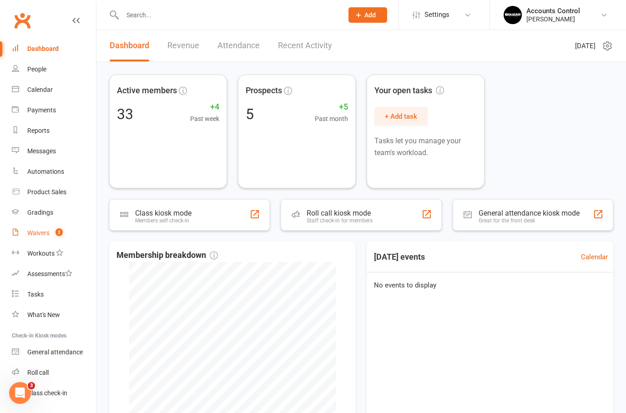
click at [43, 228] on link "Waivers 2" at bounding box center [54, 233] width 84 height 20
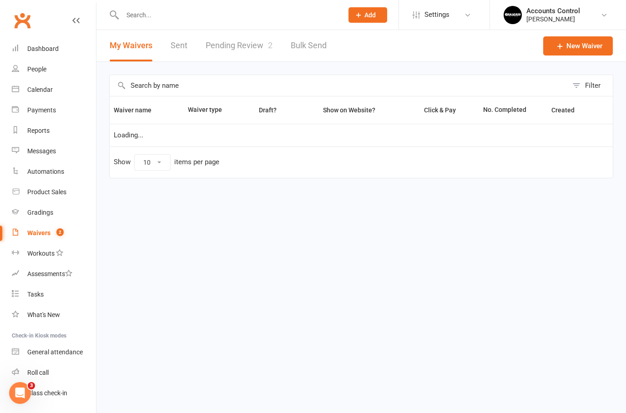
click at [241, 53] on link "Pending Review 2" at bounding box center [239, 45] width 67 height 31
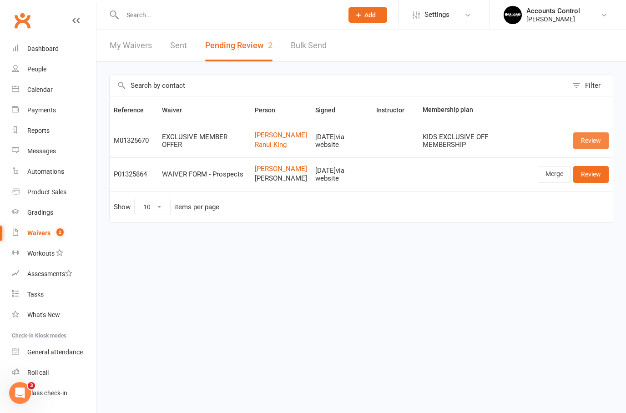
click at [597, 146] on link "Review" at bounding box center [590, 140] width 35 height 16
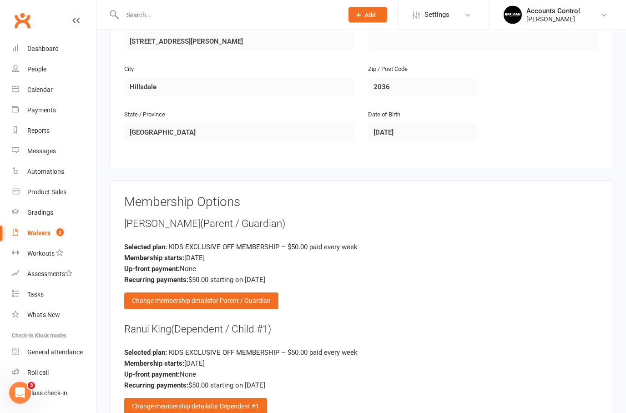
scroll to position [615, 0]
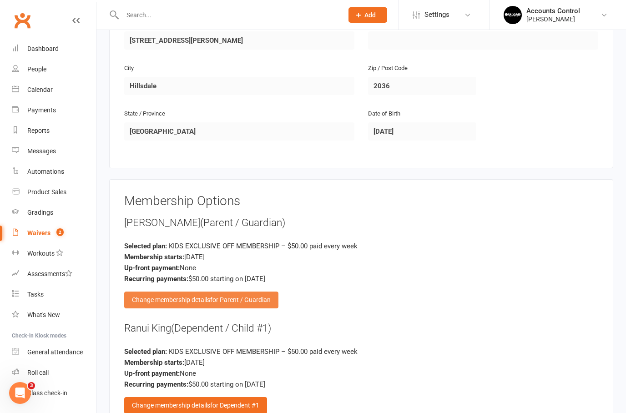
click at [253, 296] on span "for Parent / Guardian" at bounding box center [240, 299] width 61 height 7
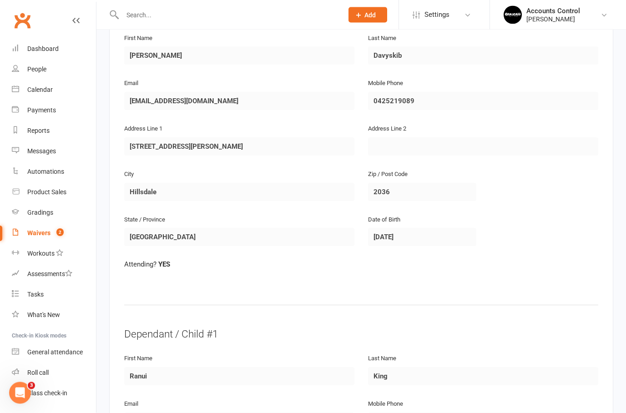
scroll to position [0, 0]
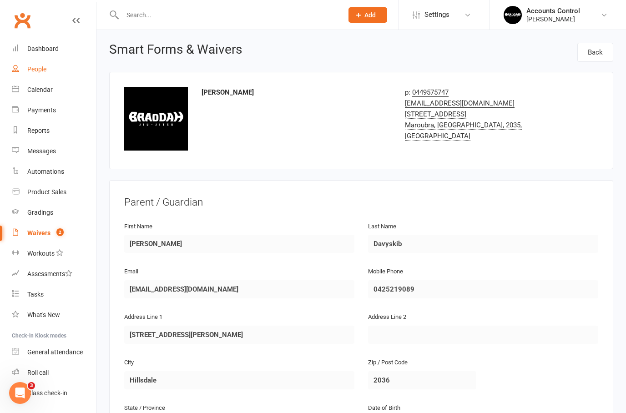
click at [41, 72] on div "People" at bounding box center [36, 69] width 19 height 7
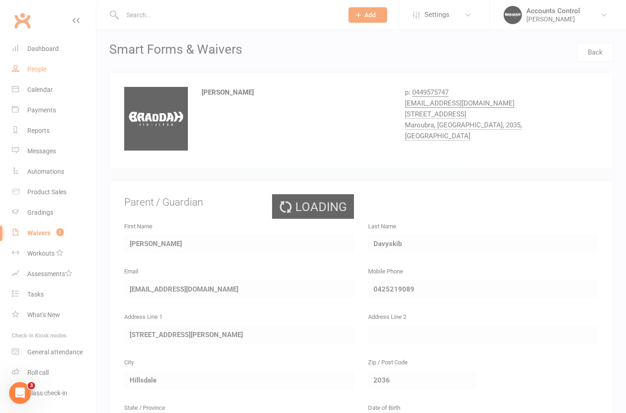
select select "50"
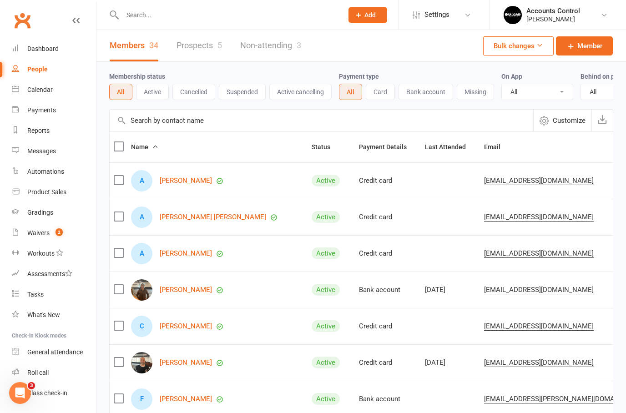
click at [207, 42] on link "Prospects 5" at bounding box center [199, 45] width 45 height 31
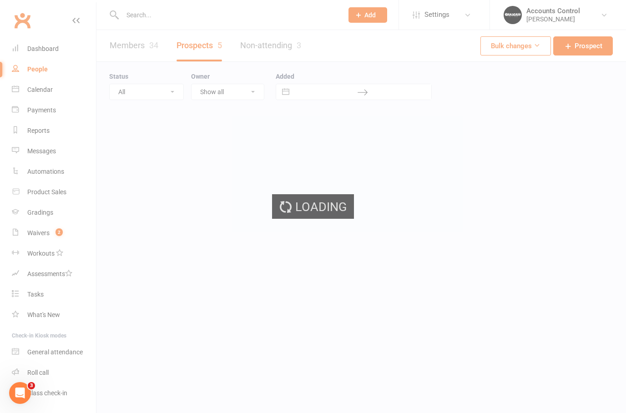
select select "50"
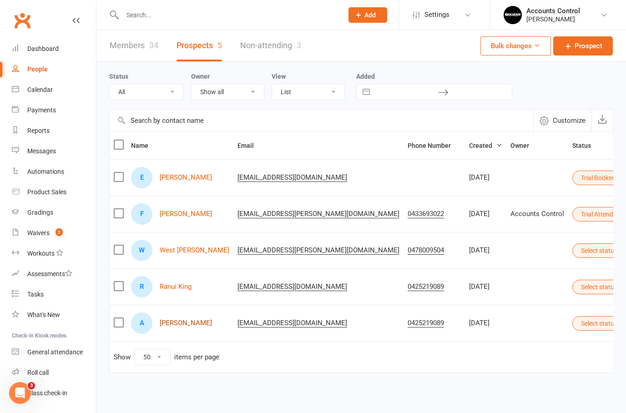
click at [184, 324] on link "Anna Davyskib" at bounding box center [186, 323] width 52 height 8
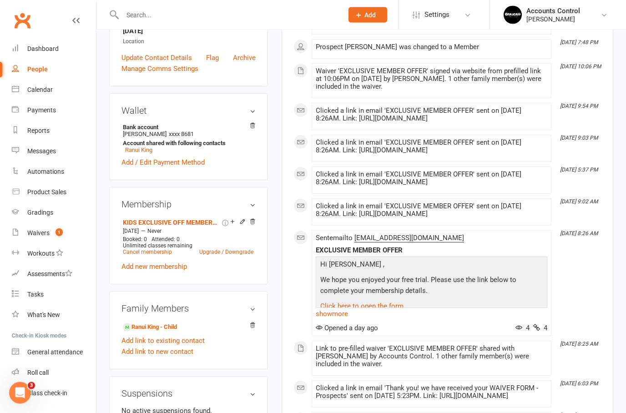
scroll to position [213, 0]
click at [255, 225] on icon at bounding box center [252, 221] width 6 height 6
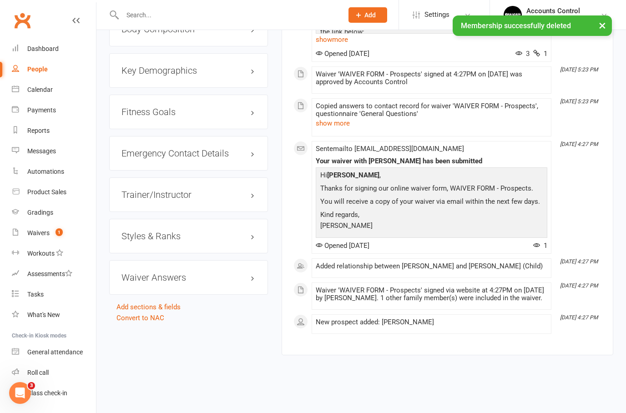
scroll to position [764, 0]
click at [156, 314] on link "Convert to NAC" at bounding box center [140, 318] width 48 height 8
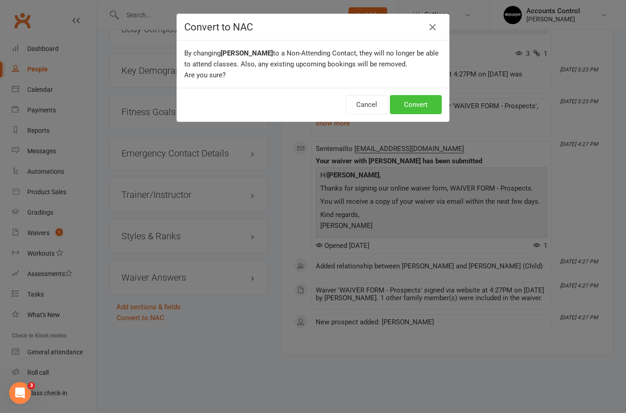
click at [409, 109] on button "Convert" at bounding box center [416, 104] width 52 height 19
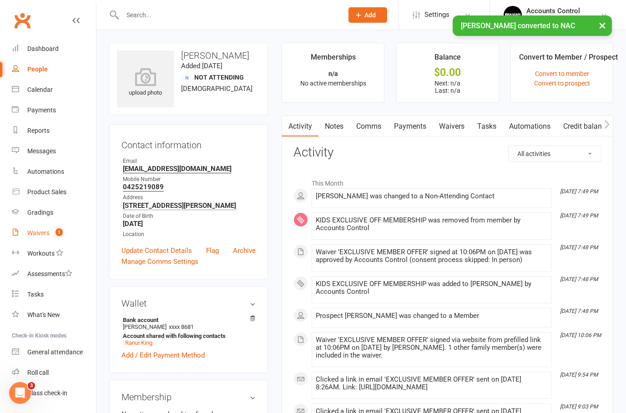
click at [48, 235] on div "Waivers" at bounding box center [38, 232] width 22 height 7
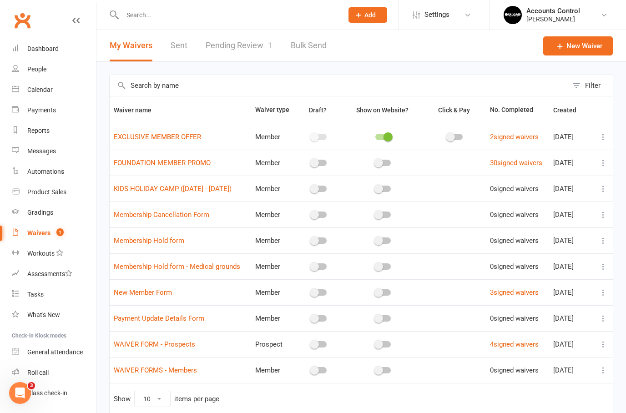
click at [246, 47] on link "Pending Review 1" at bounding box center [239, 45] width 67 height 31
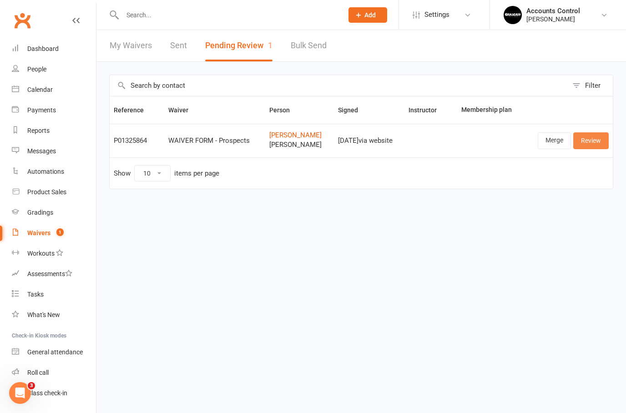
click at [593, 137] on link "Review" at bounding box center [590, 140] width 35 height 16
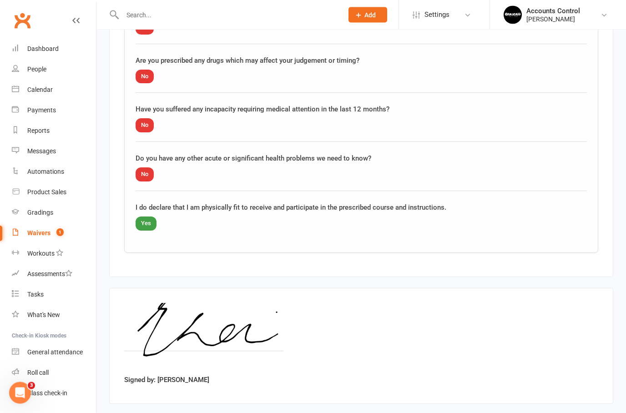
scroll to position [1247, 0]
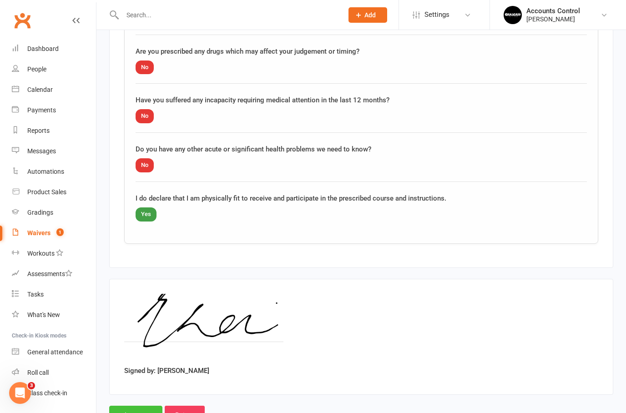
click at [121, 406] on input "Approve" at bounding box center [135, 415] width 53 height 19
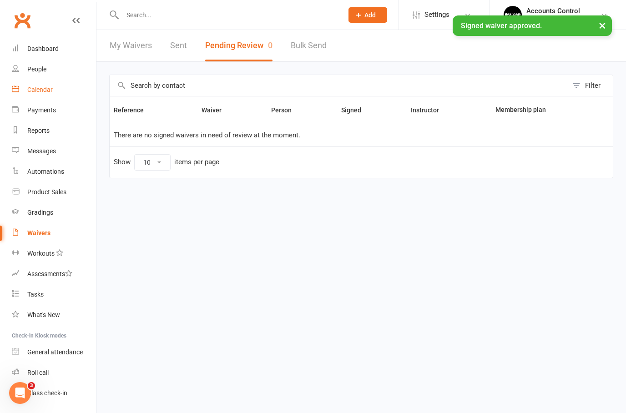
click at [52, 89] on div "Calendar" at bounding box center [39, 89] width 25 height 7
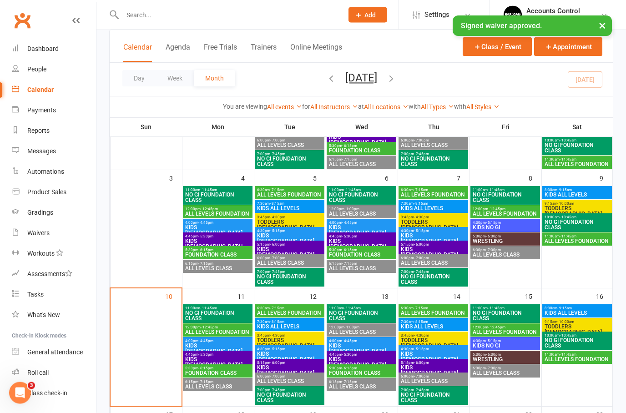
scroll to position [148, 0]
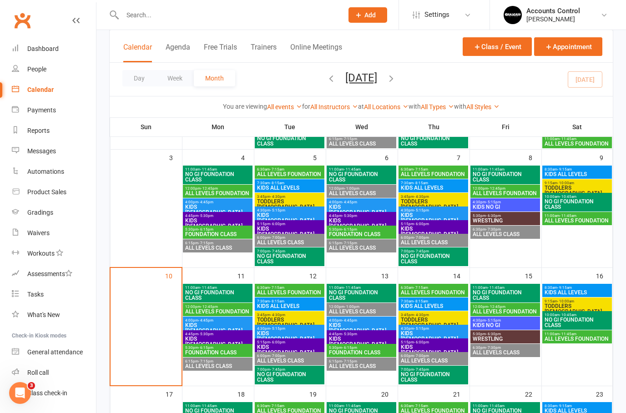
click at [229, 338] on span "KIDS 10 - 15 YO" at bounding box center [218, 341] width 66 height 11
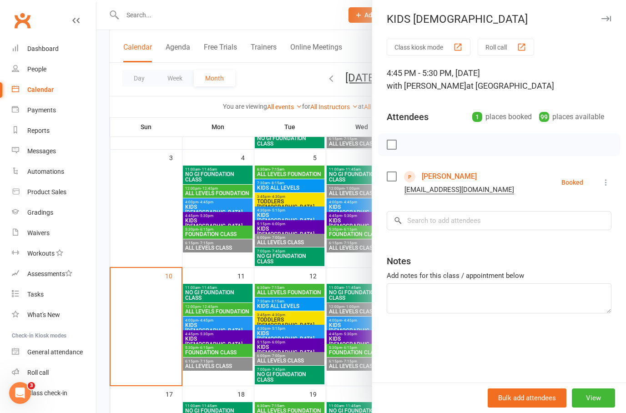
click at [222, 341] on div at bounding box center [361, 206] width 530 height 413
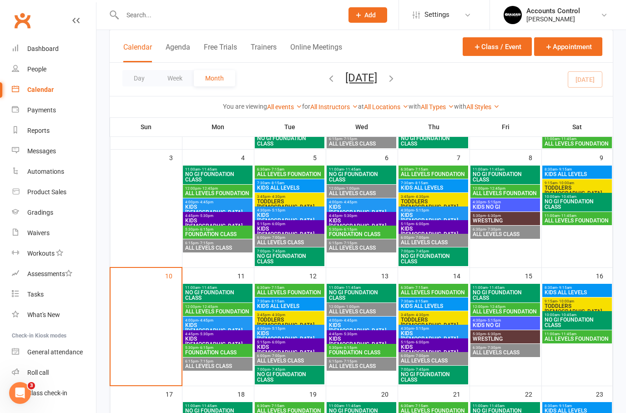
click at [220, 339] on span "KIDS 10 - 15 YO" at bounding box center [218, 341] width 66 height 11
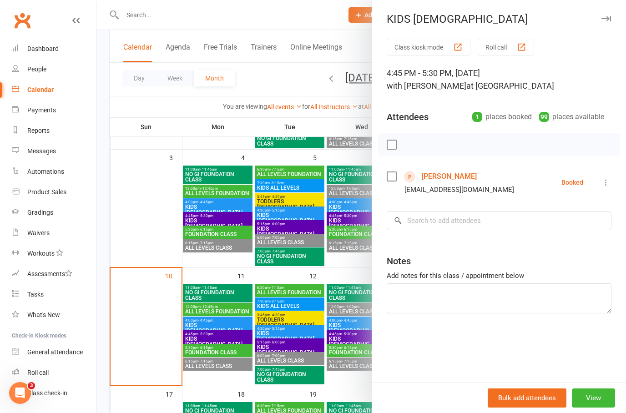
click at [216, 336] on div at bounding box center [361, 206] width 530 height 413
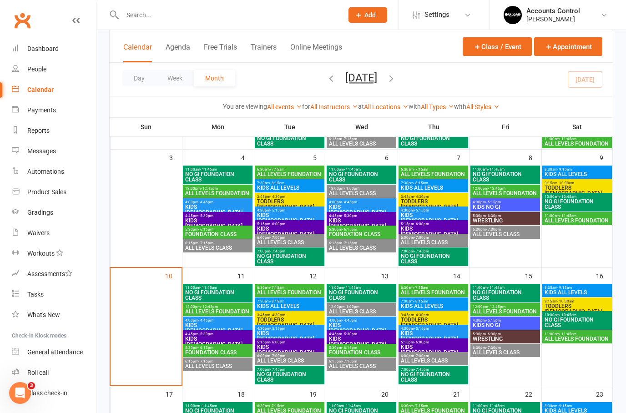
click at [214, 335] on span "4:45pm - 5:30pm" at bounding box center [218, 334] width 66 height 4
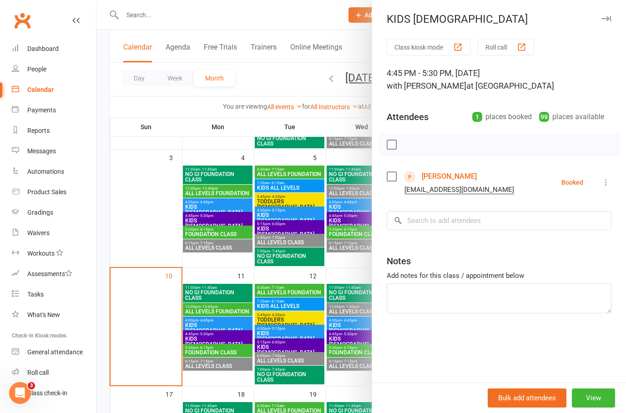
click at [153, 241] on div at bounding box center [361, 206] width 530 height 413
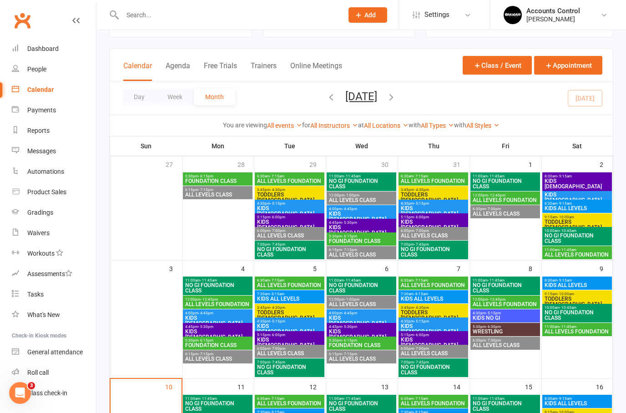
scroll to position [0, 0]
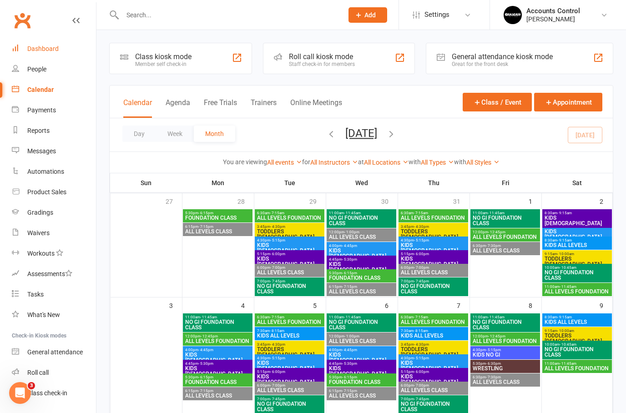
click at [51, 52] on div "Dashboard" at bounding box center [42, 48] width 31 height 7
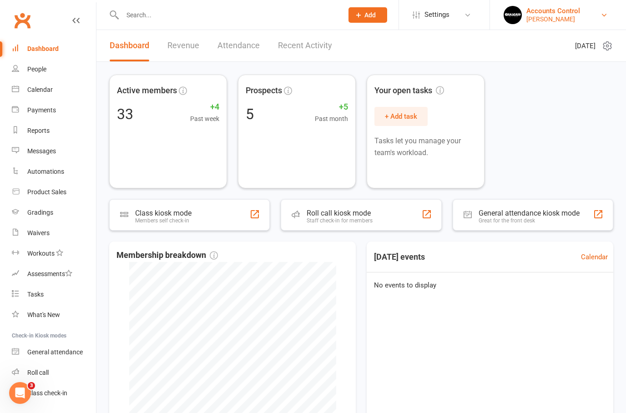
click at [580, 13] on div "Accounts Control" at bounding box center [553, 11] width 54 height 8
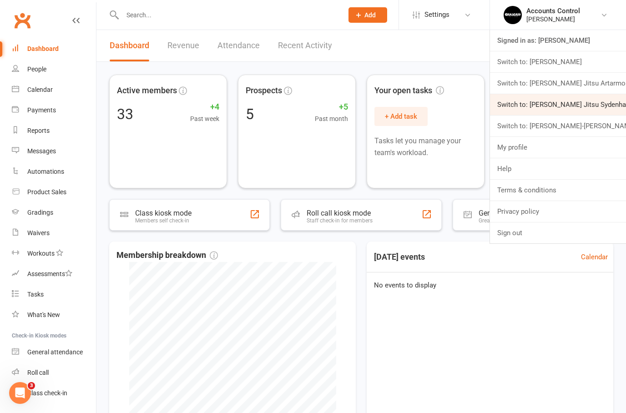
click at [593, 107] on link "Switch to: [PERSON_NAME] Jitsu Sydenham" at bounding box center [558, 104] width 136 height 21
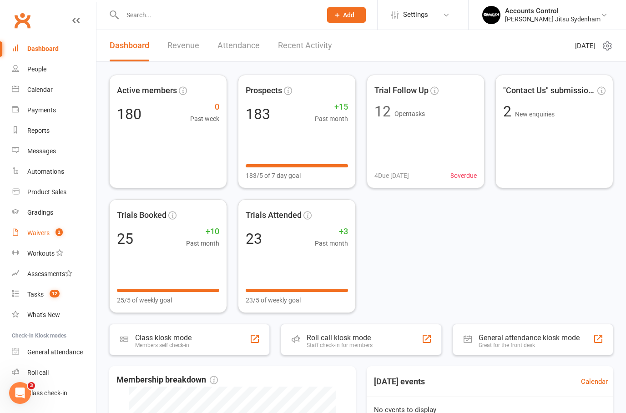
click at [40, 233] on div "Waivers" at bounding box center [38, 232] width 22 height 7
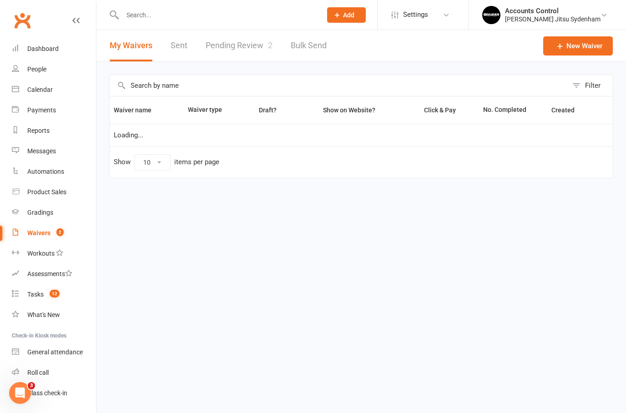
select select "25"
click at [256, 45] on link "Pending Review 2" at bounding box center [239, 45] width 67 height 31
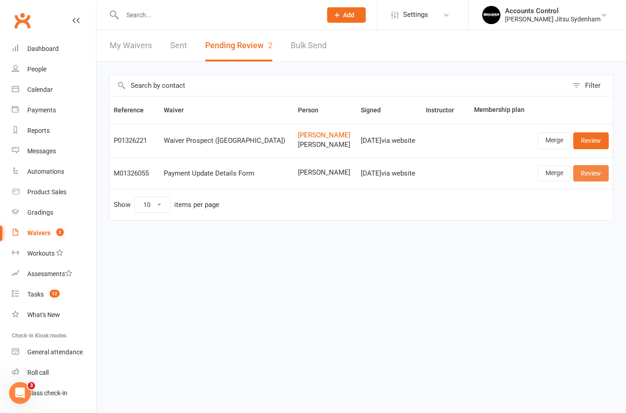
click at [601, 168] on link "Review" at bounding box center [590, 173] width 35 height 16
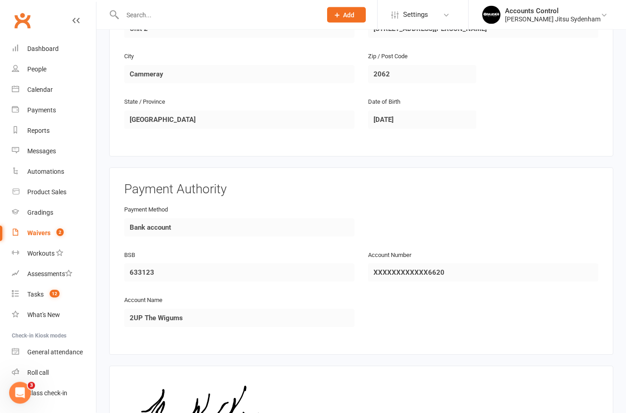
scroll to position [428, 0]
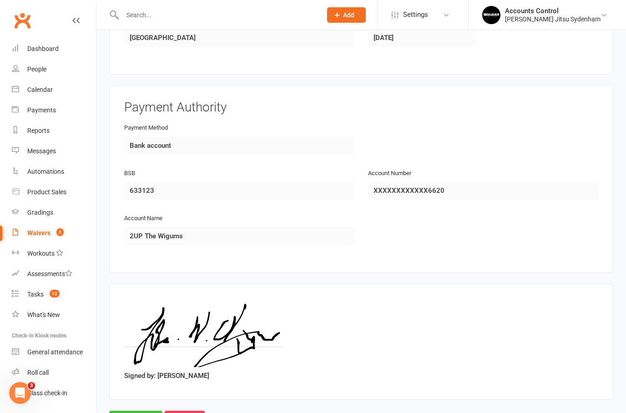
click at [129, 411] on input "Approve" at bounding box center [135, 420] width 53 height 19
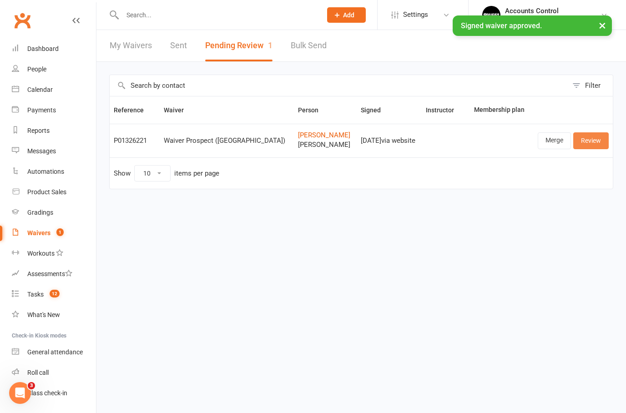
click at [592, 137] on link "Review" at bounding box center [590, 140] width 35 height 16
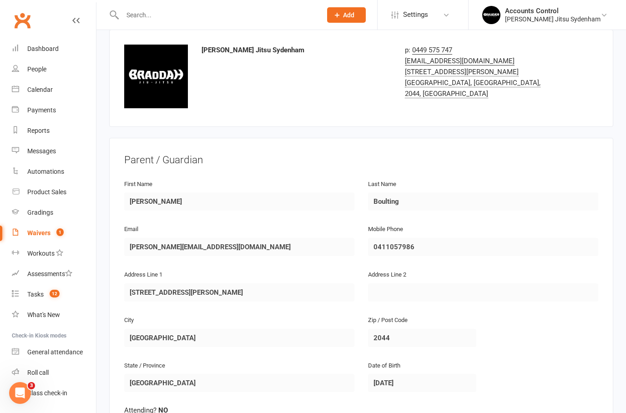
scroll to position [42, 0]
click at [29, 66] on div "People" at bounding box center [36, 69] width 19 height 7
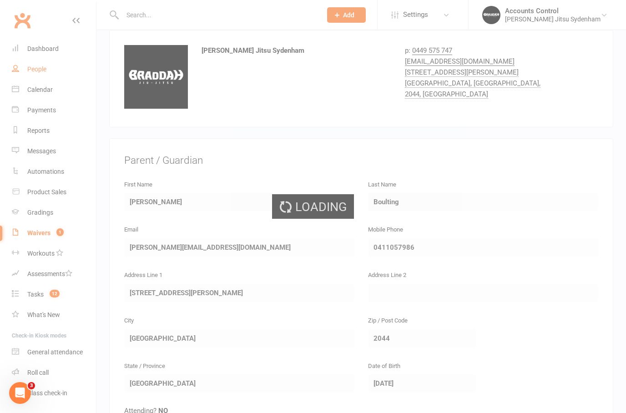
select select "100"
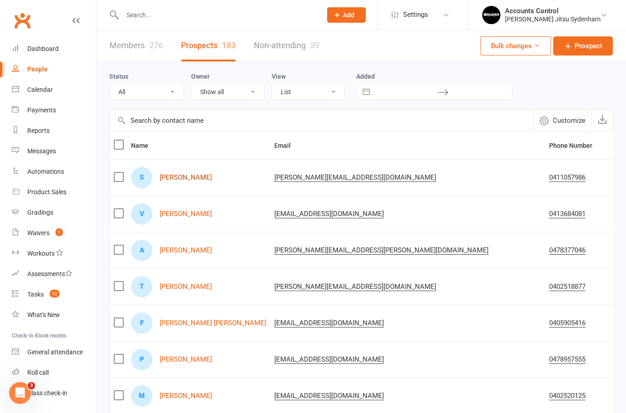
click at [183, 176] on link "Sidney Boulting" at bounding box center [186, 178] width 52 height 8
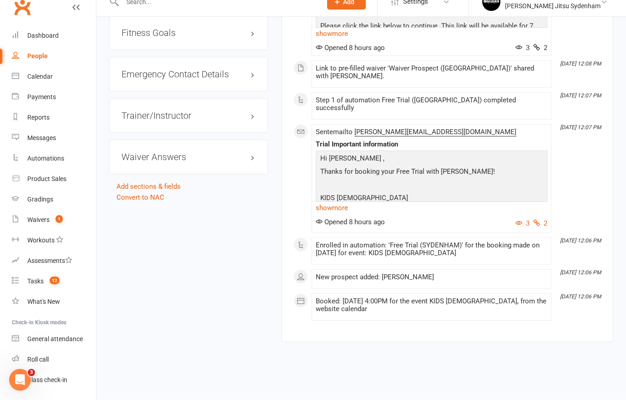
scroll to position [771, 0]
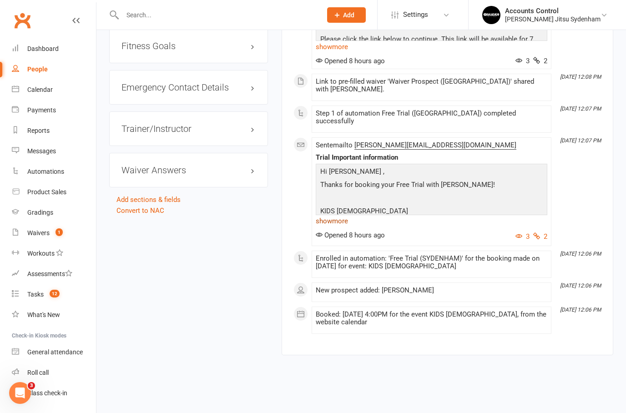
click at [339, 215] on link "show more" at bounding box center [432, 221] width 232 height 13
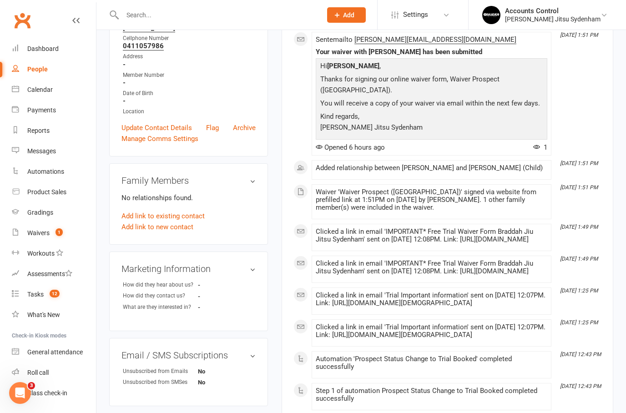
scroll to position [146, 0]
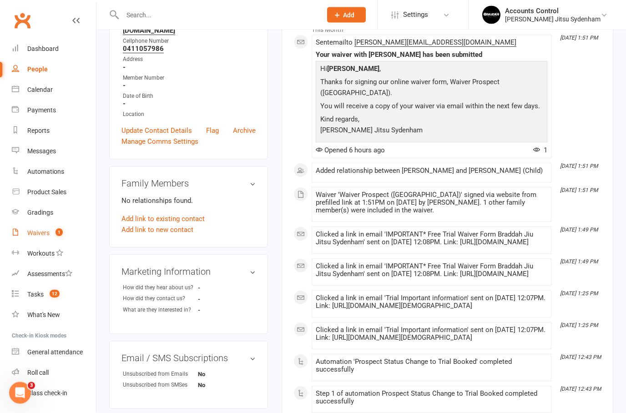
click at [44, 230] on div "Waivers" at bounding box center [38, 232] width 22 height 7
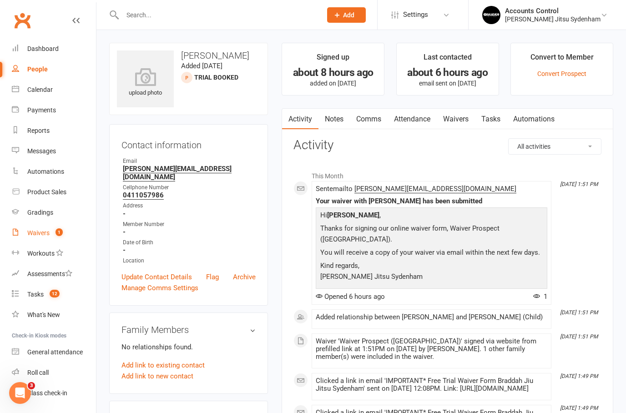
select select "25"
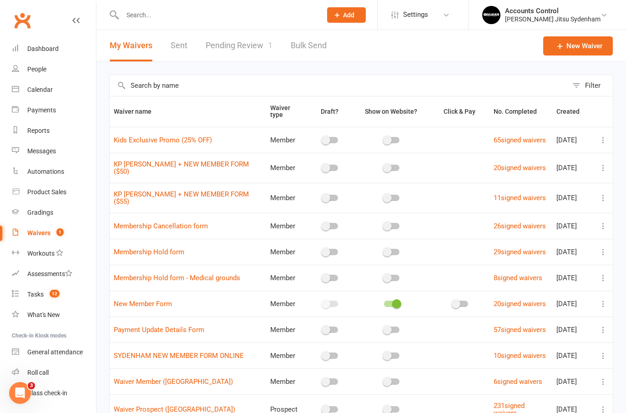
click at [255, 34] on link "Pending Review 1" at bounding box center [239, 45] width 67 height 31
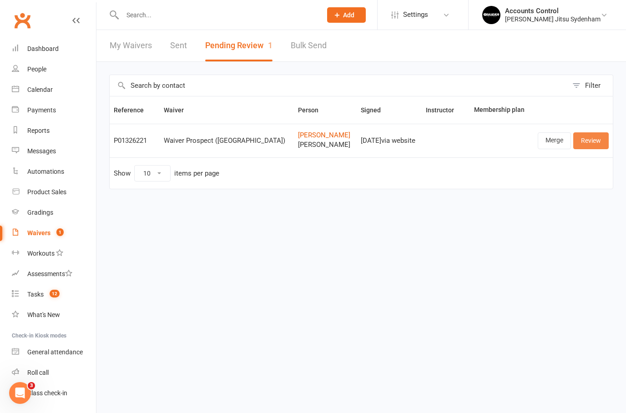
click at [595, 143] on link "Review" at bounding box center [590, 140] width 35 height 16
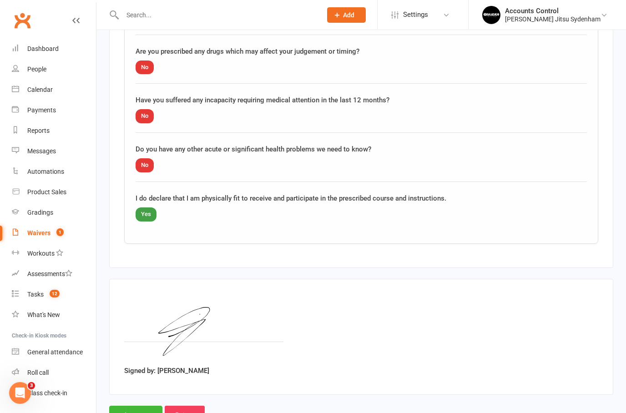
scroll to position [1283, 0]
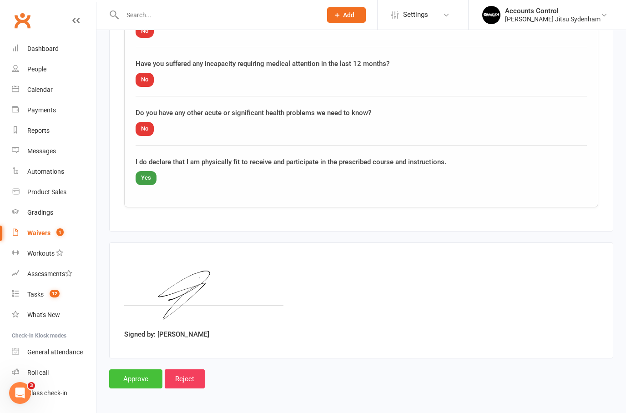
click at [124, 369] on input "Approve" at bounding box center [135, 378] width 53 height 19
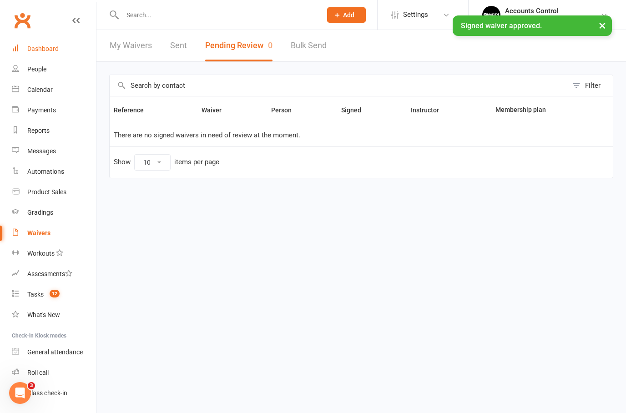
click at [35, 46] on div "Dashboard" at bounding box center [42, 48] width 31 height 7
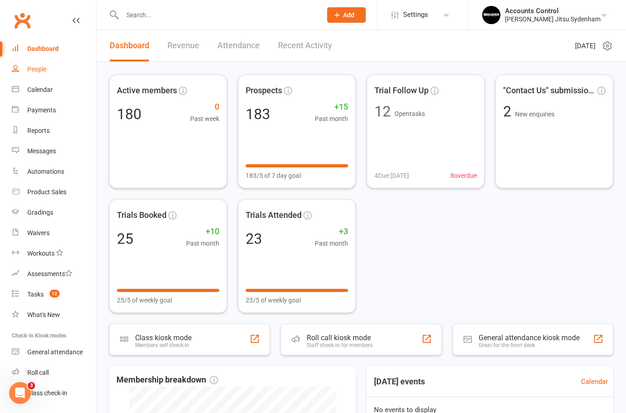
click at [34, 75] on link "People" at bounding box center [54, 69] width 84 height 20
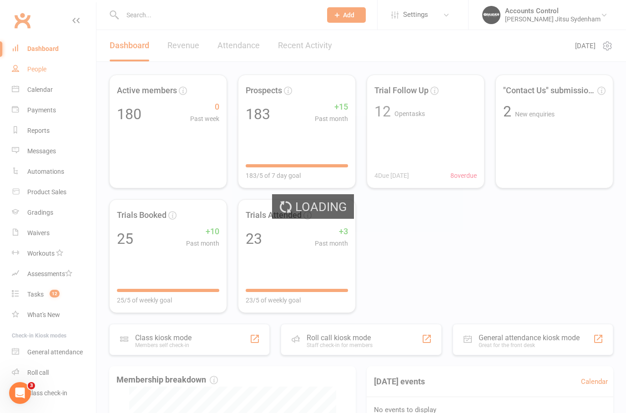
select select "100"
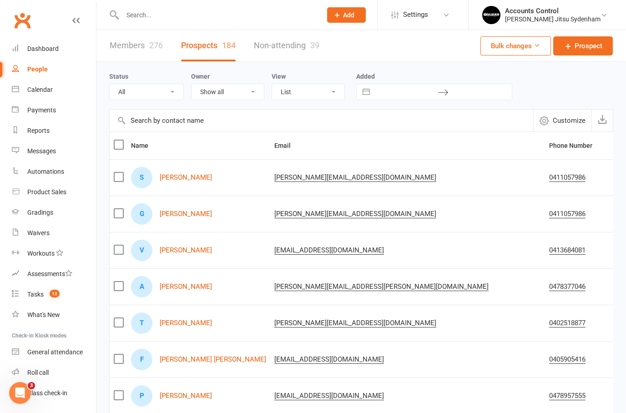
click at [142, 44] on link "Members 276" at bounding box center [136, 45] width 53 height 31
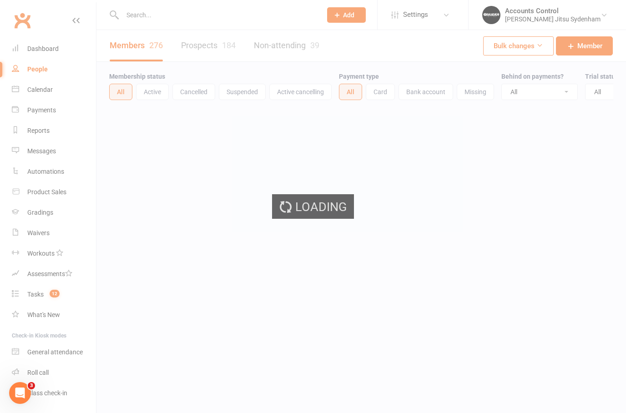
select select "100"
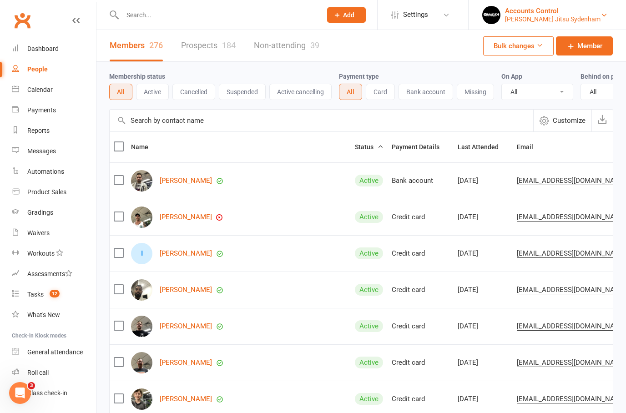
click at [594, 12] on div "Accounts Control" at bounding box center [553, 11] width 96 height 8
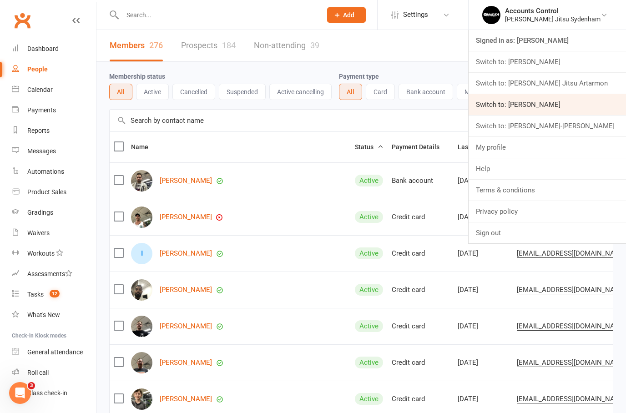
click at [604, 103] on link "Switch to: Braddah Jiu Jitsu Maroubra" at bounding box center [547, 104] width 157 height 21
